Goal: Check status: Check status

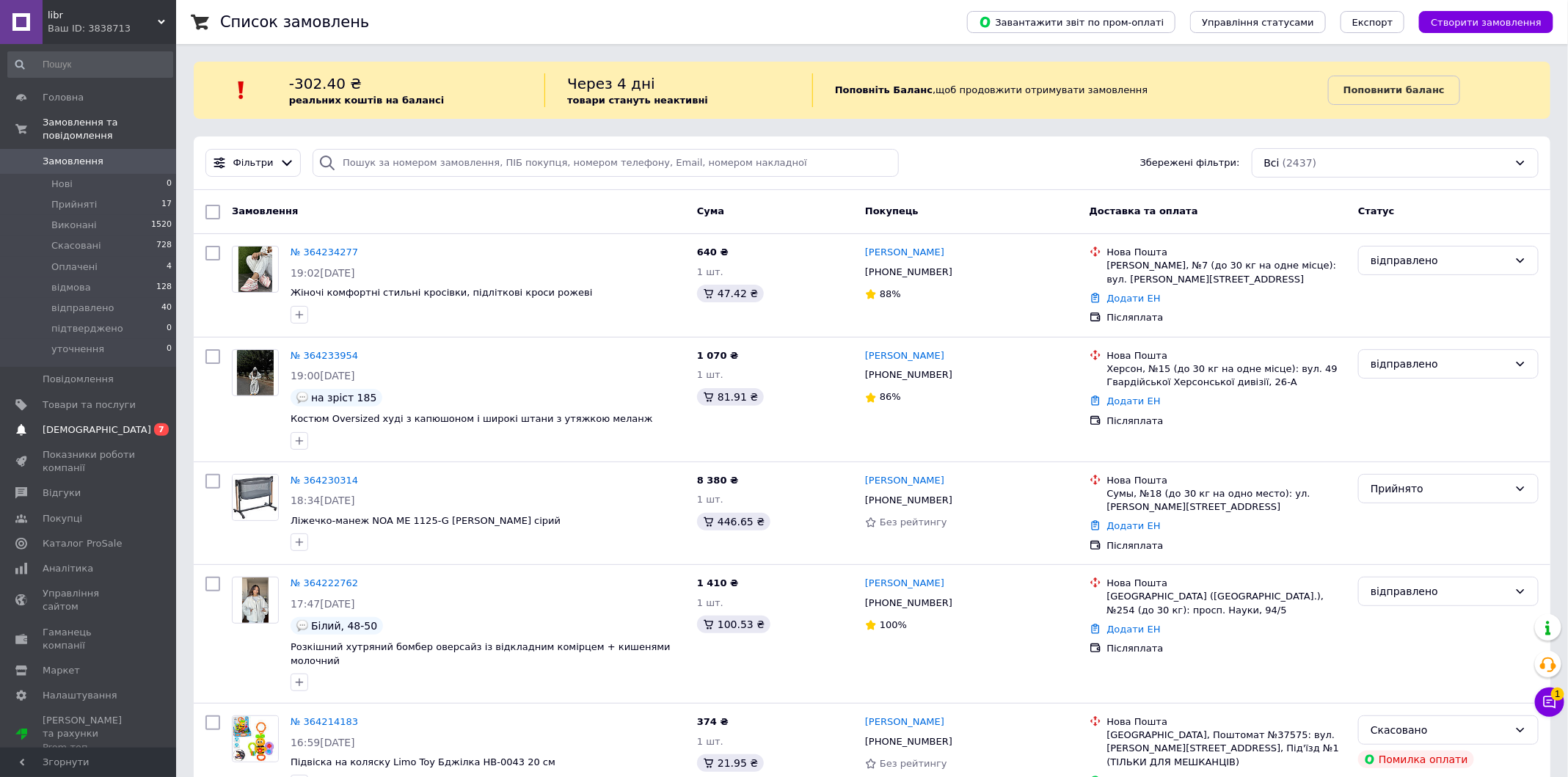
click at [120, 436] on span "[DEMOGRAPHIC_DATA]" at bounding box center [89, 429] width 93 height 13
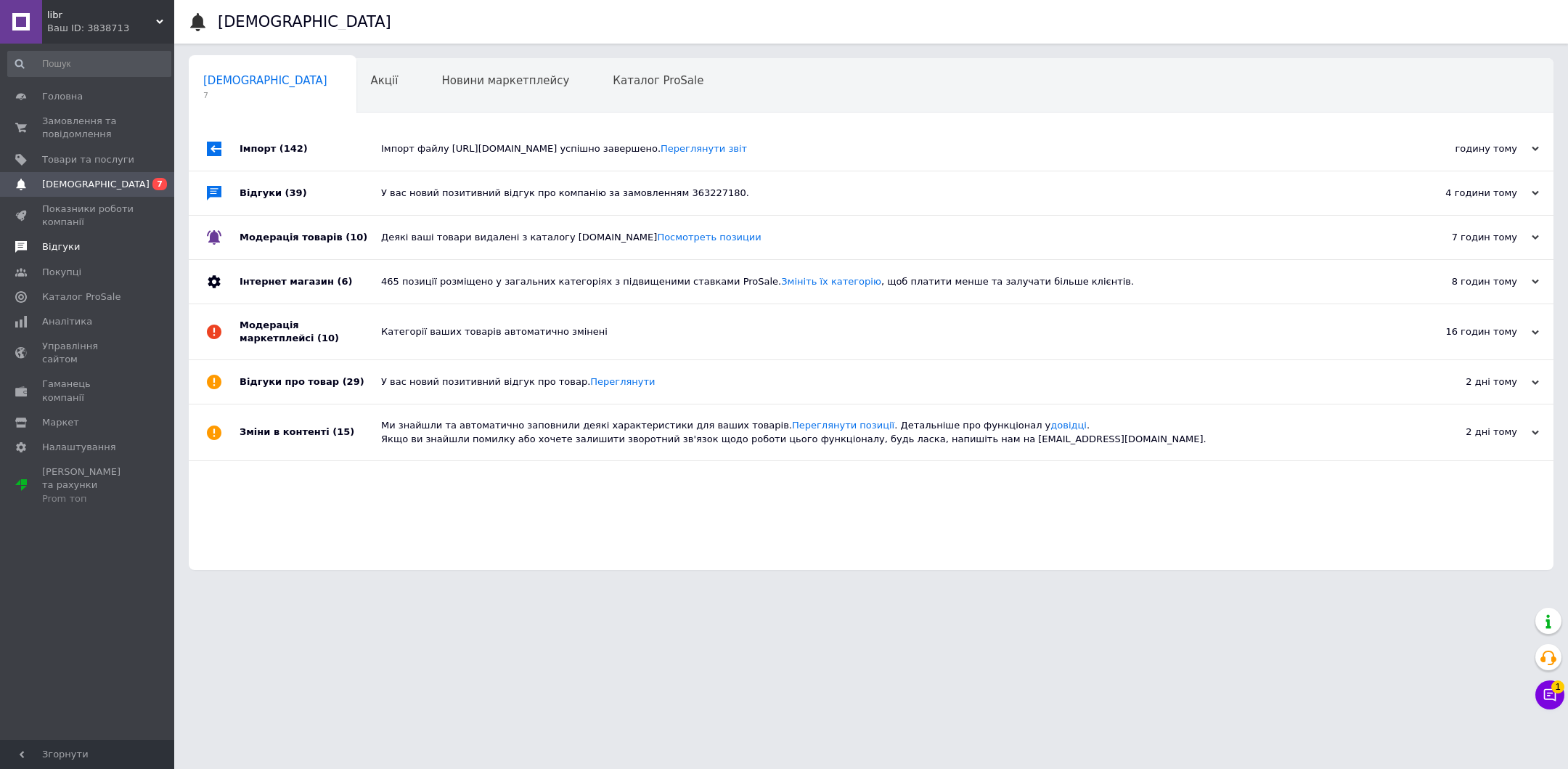
click at [91, 240] on span "Відгуки" at bounding box center [88, 246] width 92 height 13
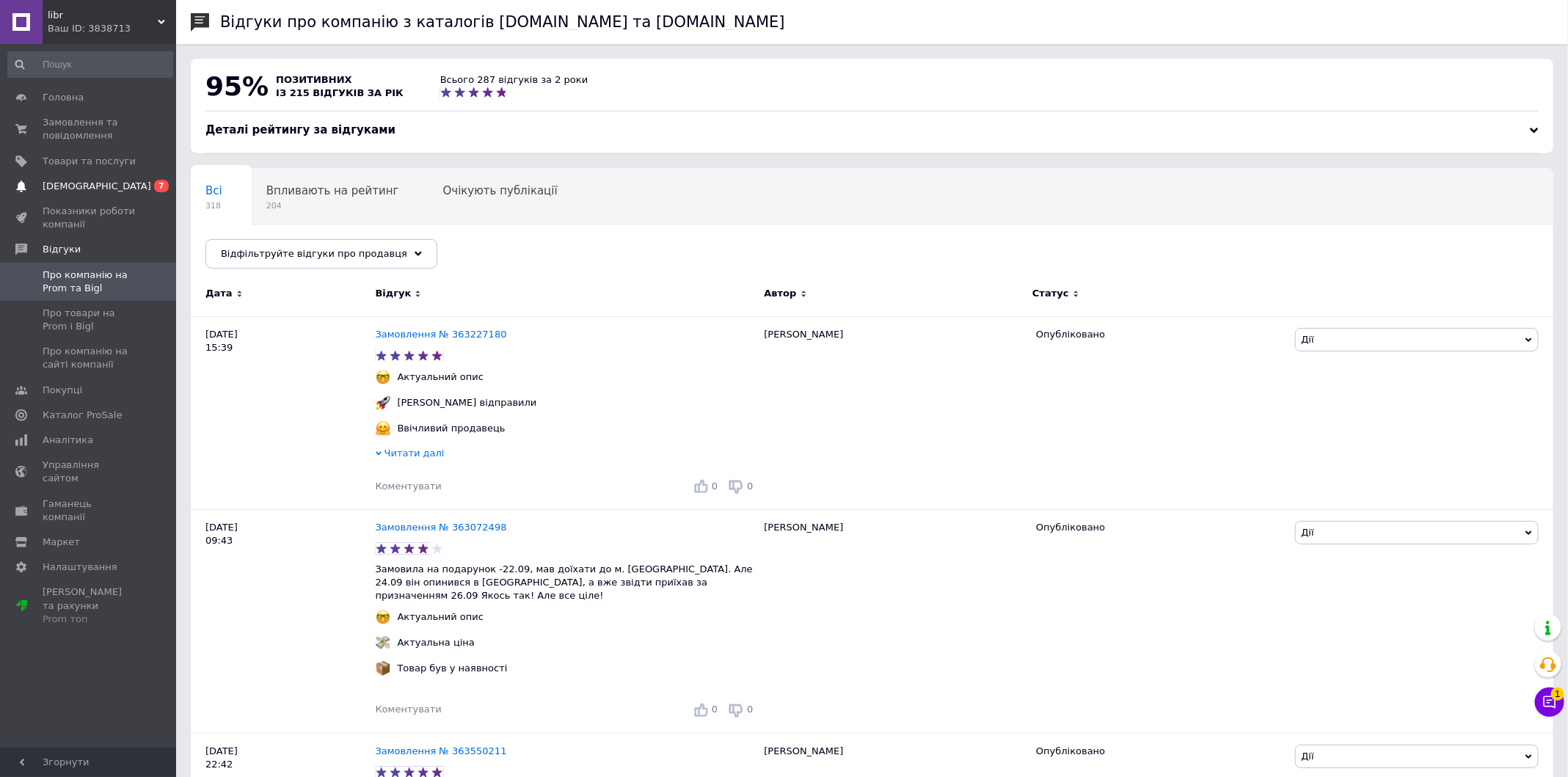
click at [91, 185] on span "[DEMOGRAPHIC_DATA]" at bounding box center [97, 186] width 109 height 13
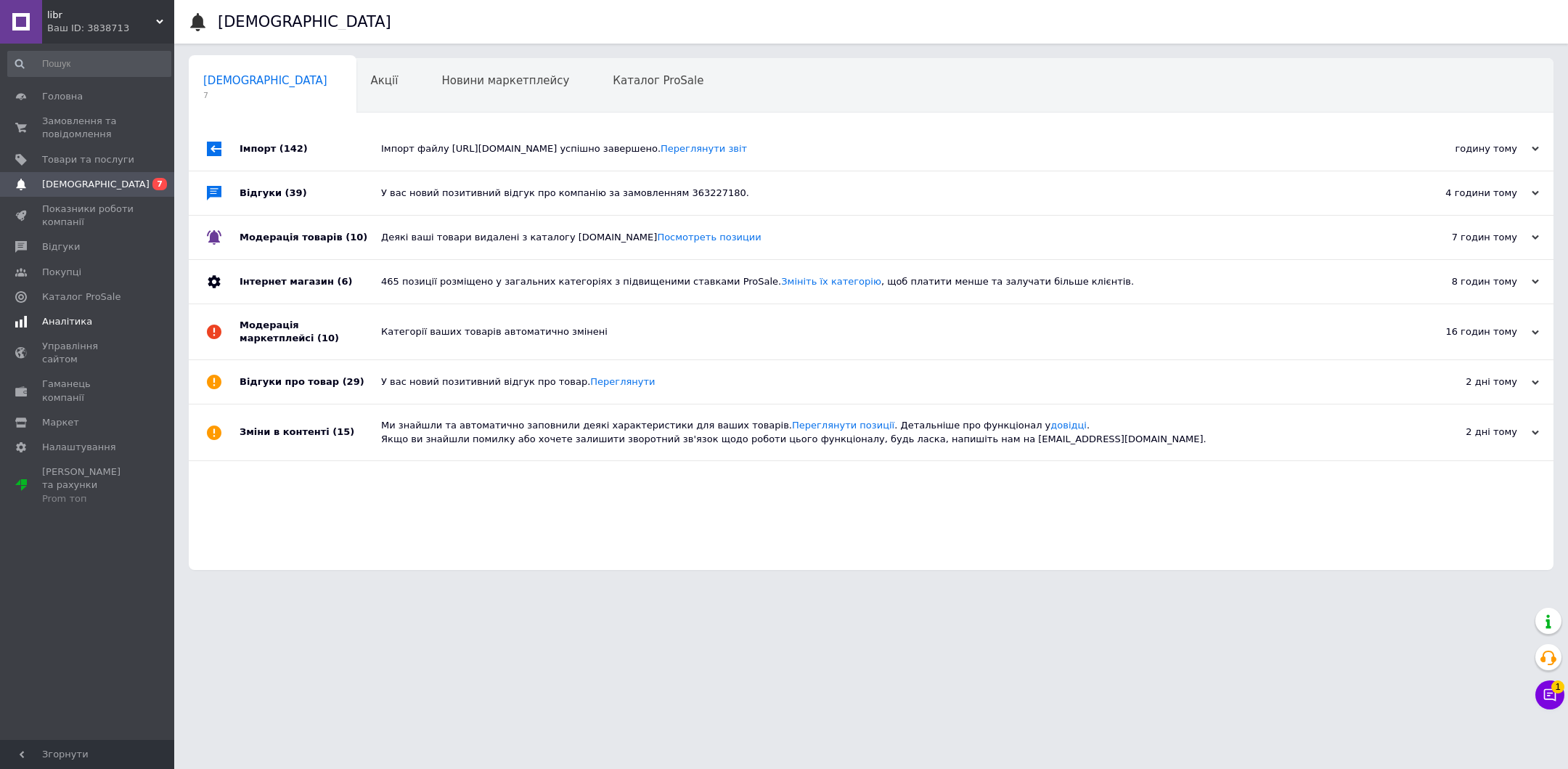
click at [94, 317] on span "Аналітика" at bounding box center [88, 321] width 92 height 13
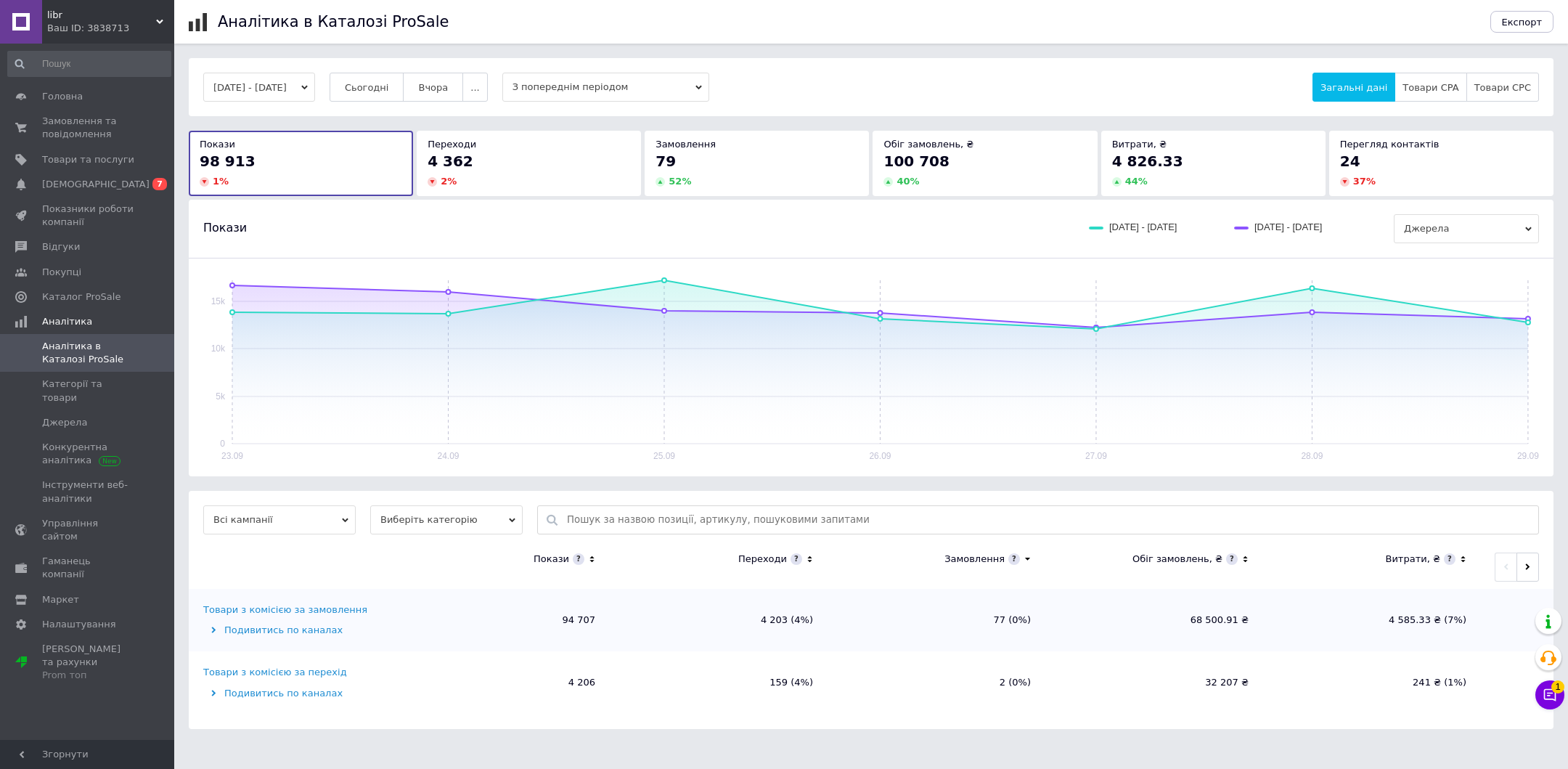
click at [518, 166] on div "4 362" at bounding box center [529, 161] width 202 height 21
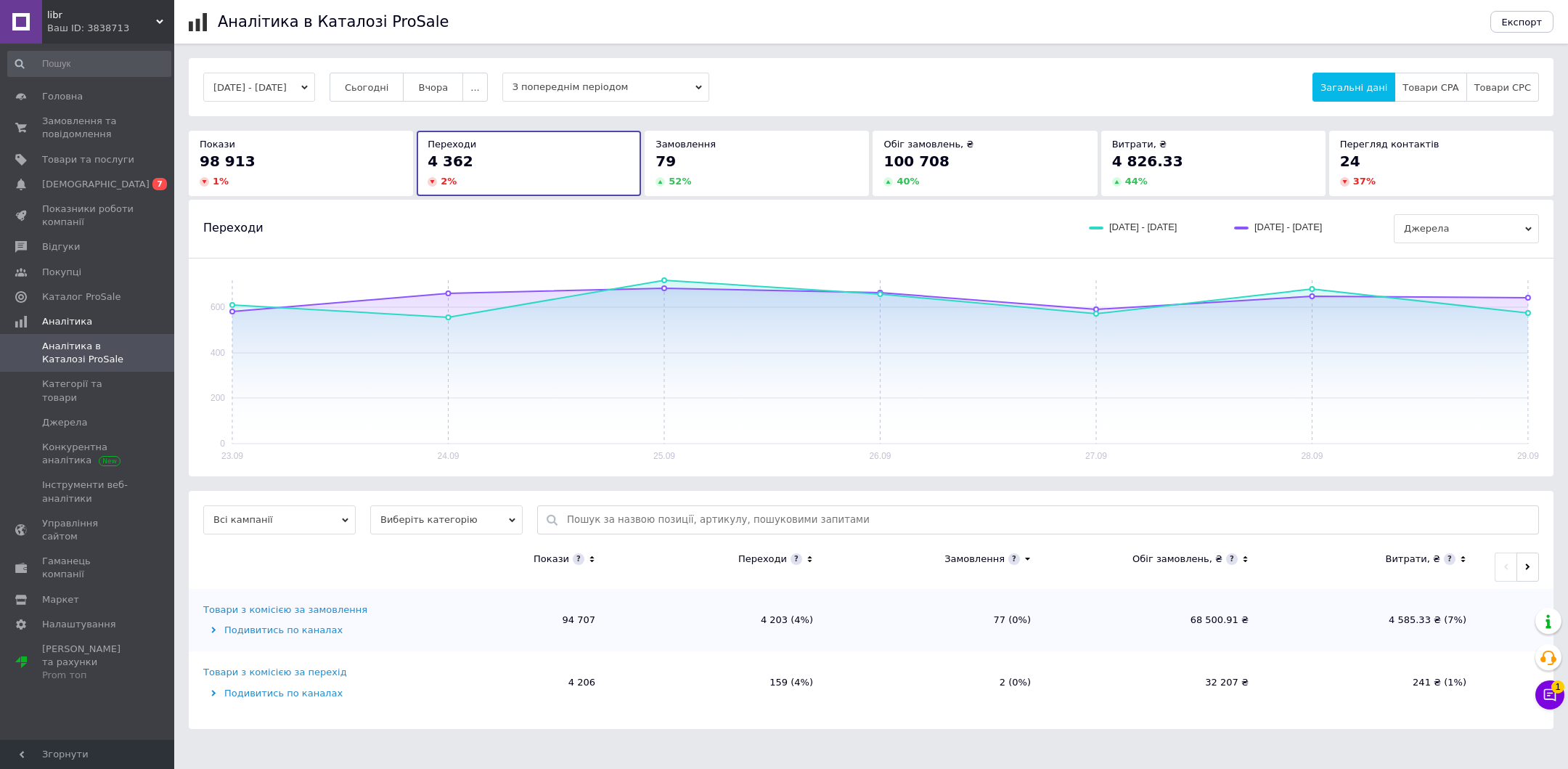
click at [746, 172] on div "79 52 %" at bounding box center [757, 169] width 202 height 37
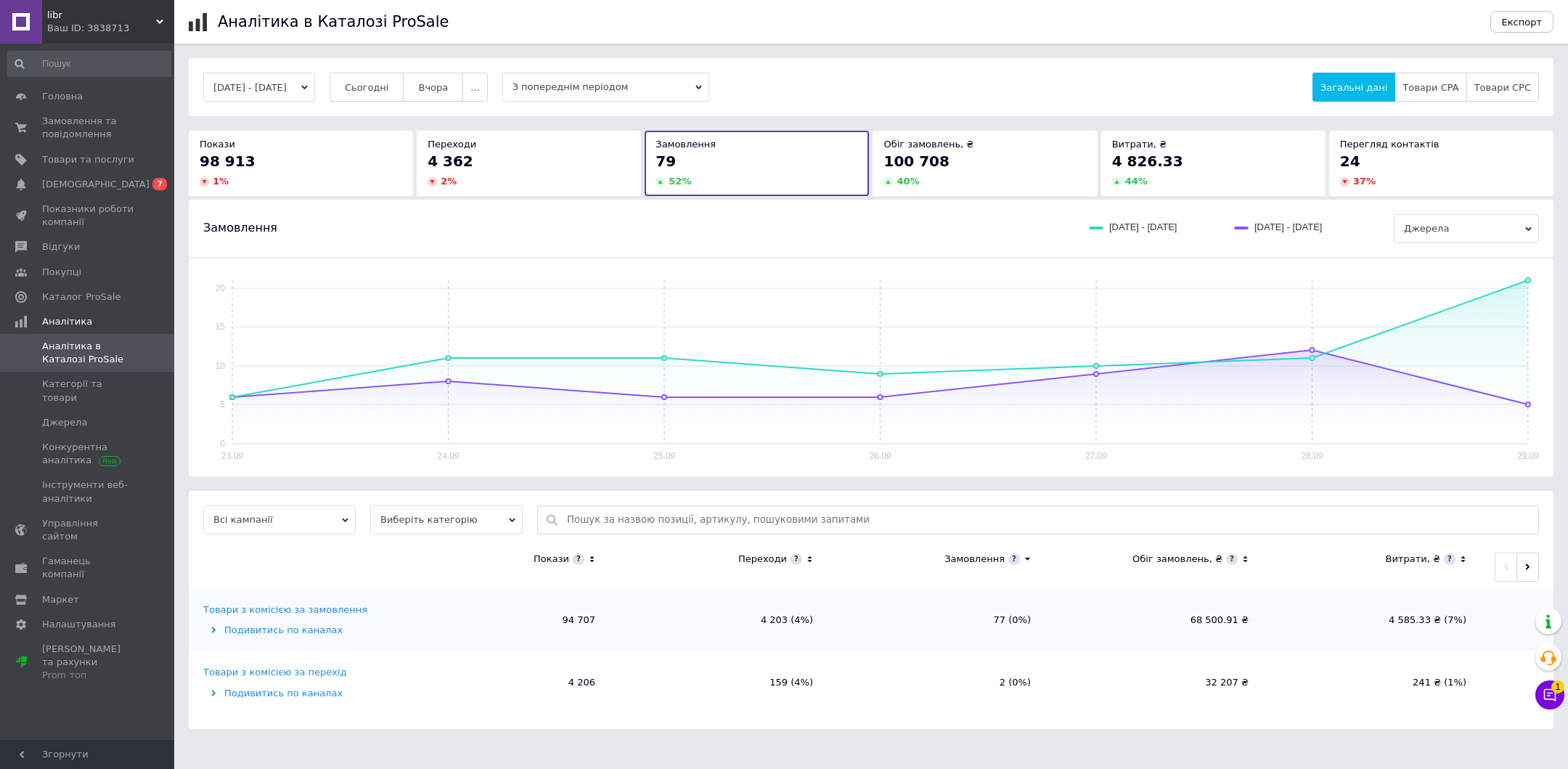
click at [1024, 159] on div "100 708" at bounding box center [985, 161] width 202 height 21
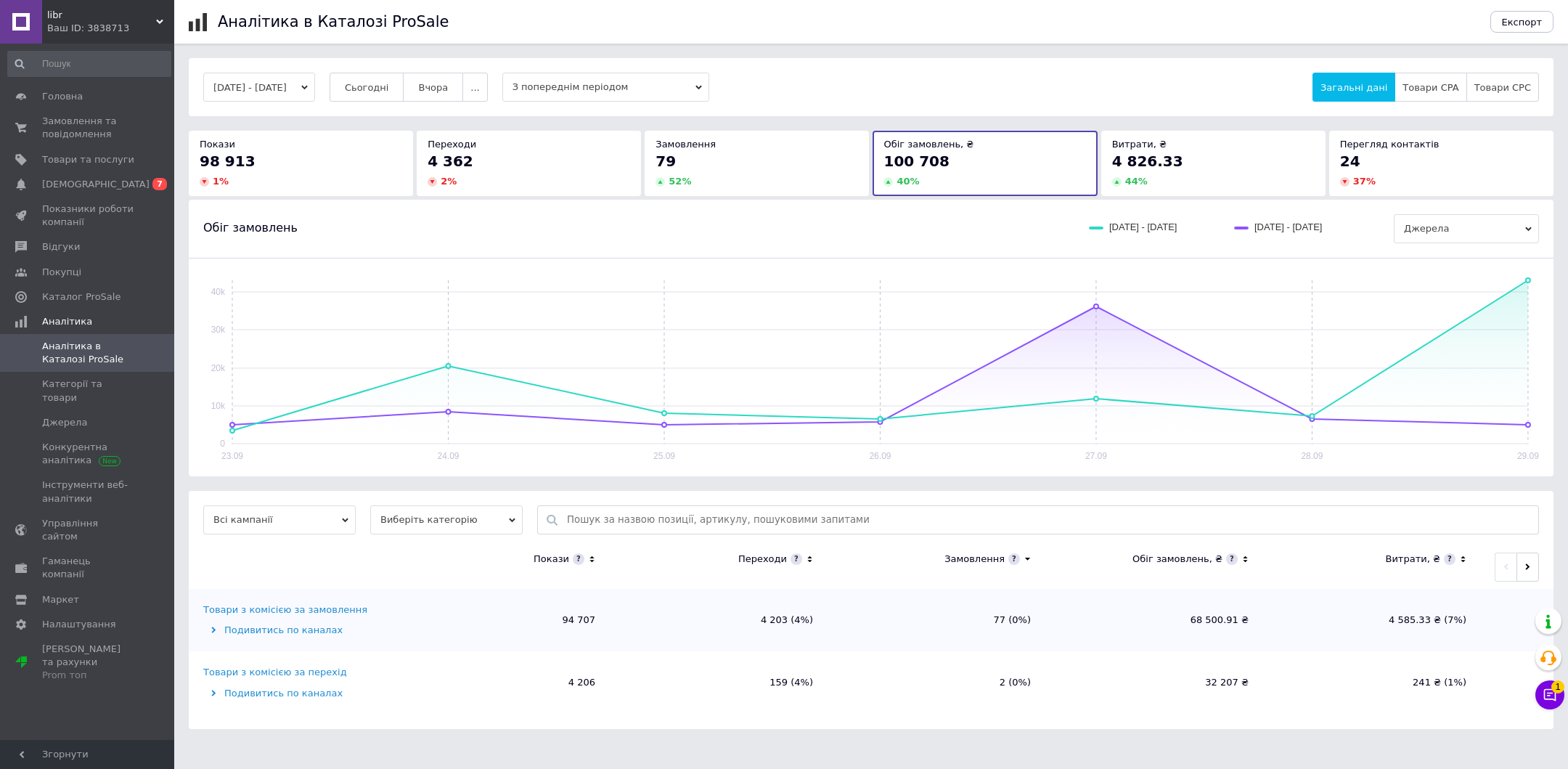
click at [1222, 155] on div "4 826.33" at bounding box center [1213, 161] width 202 height 21
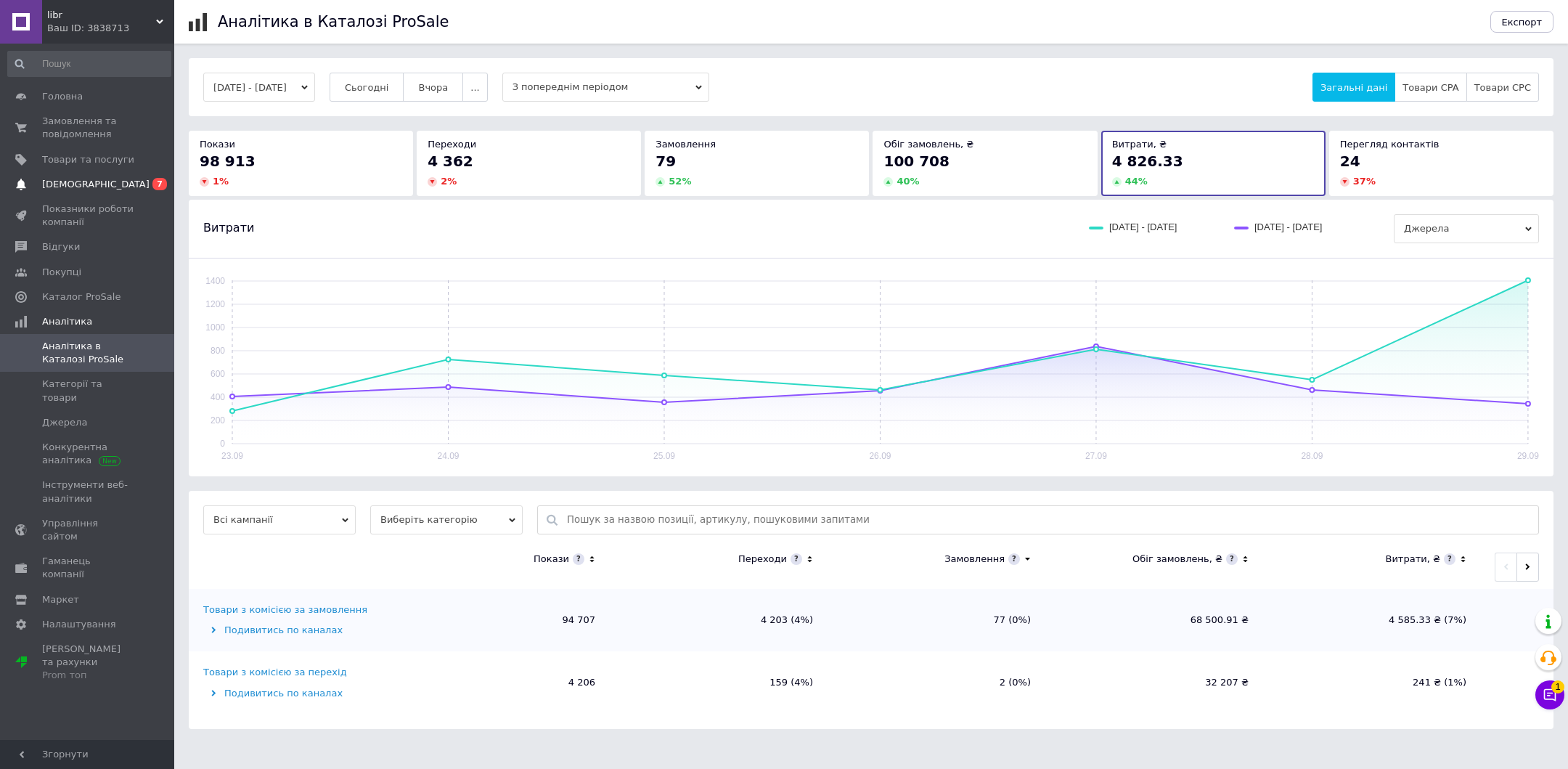
click at [67, 178] on span "[DEMOGRAPHIC_DATA]" at bounding box center [96, 184] width 108 height 13
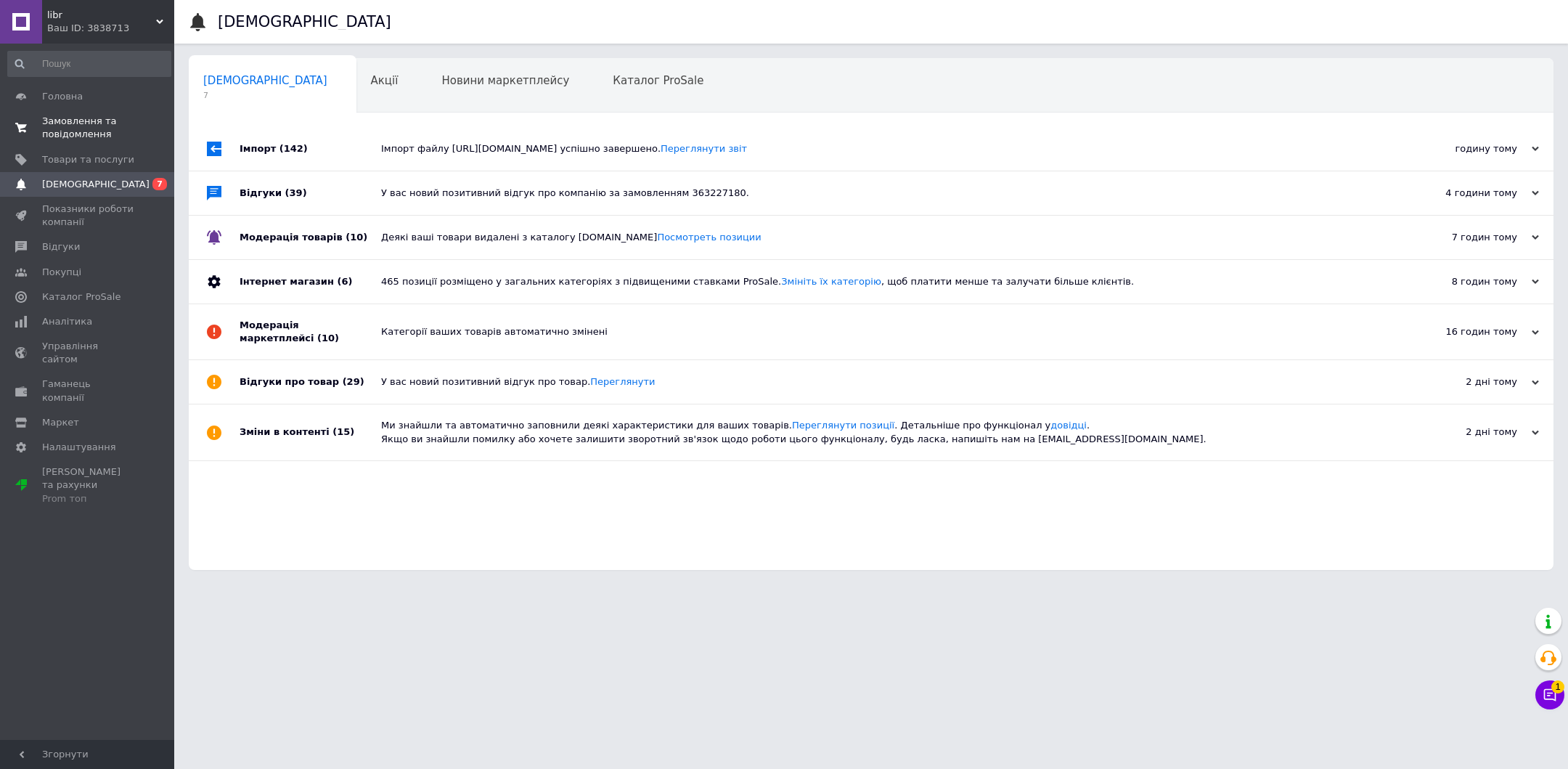
click at [79, 114] on link "Замовлення та повідомлення 0 0" at bounding box center [89, 128] width 178 height 38
